Goal: Task Accomplishment & Management: Manage account settings

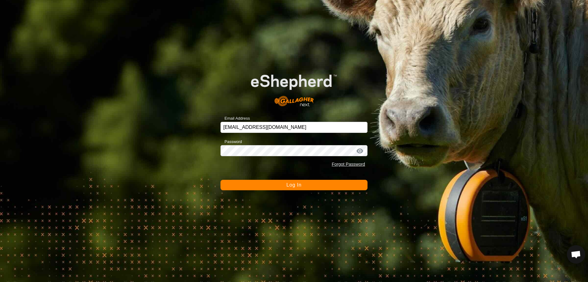
click at [292, 183] on span "Log In" at bounding box center [293, 184] width 15 height 5
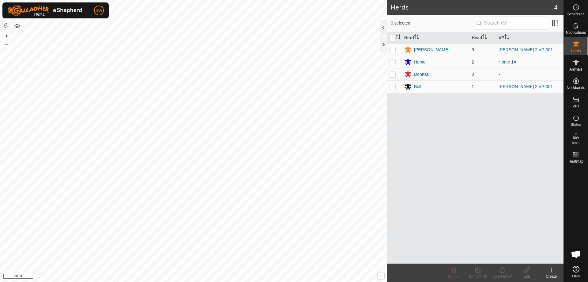
click at [0, 281] on html "SW Schedules Notifications Herds Animals Neckbands VPs Status Infra Heatmap Hel…" at bounding box center [294, 141] width 588 height 282
click at [243, 281] on html "SW Schedules Notifications Herds Animals Neckbands VPs Status Infra Heatmap Hel…" at bounding box center [294, 141] width 588 height 282
click at [108, 46] on link "Logout" at bounding box center [127, 47] width 61 height 10
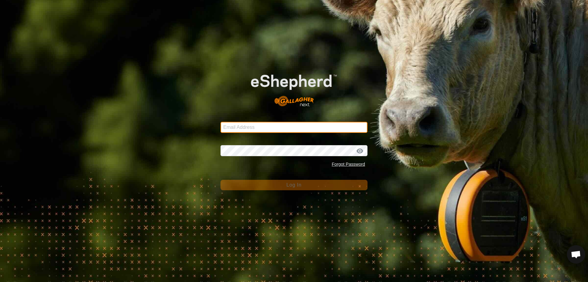
type input "[EMAIL_ADDRESS][DOMAIN_NAME]"
